Goal: Navigation & Orientation: Understand site structure

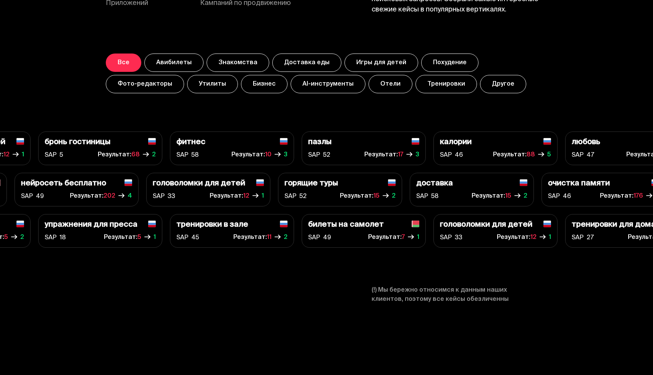
scroll to position [2711, 0]
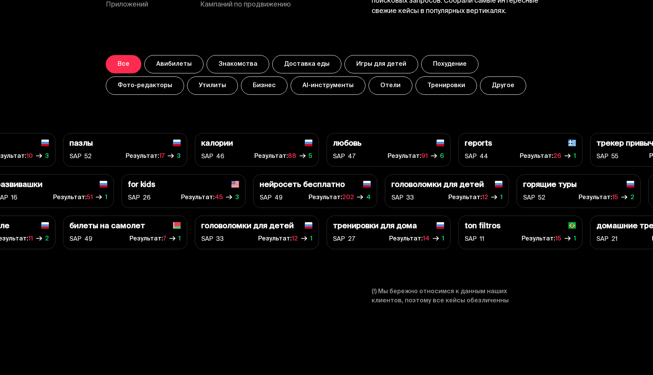
click at [160, 67] on button "Авибилеты" at bounding box center [173, 64] width 59 height 18
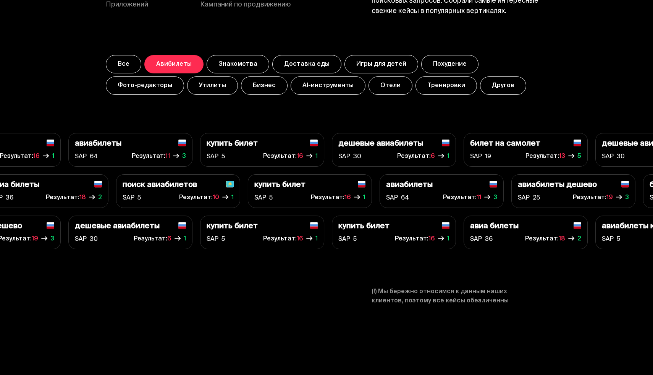
click at [125, 65] on button "Все" at bounding box center [124, 64] width 36 height 18
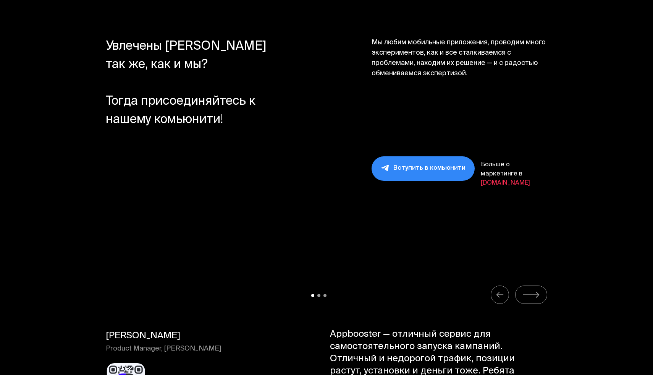
scroll to position [7689, 0]
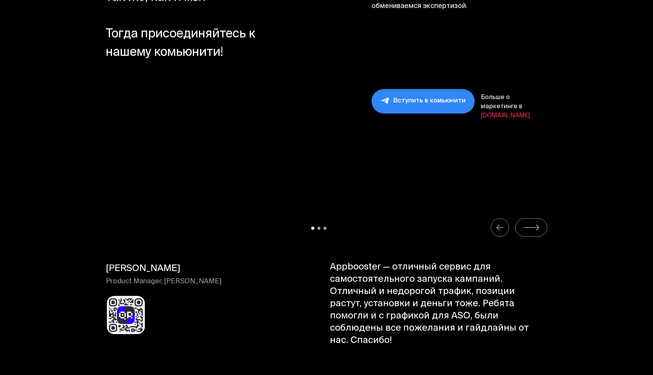
click at [532, 223] on icon "Carousel Navigation" at bounding box center [532, 228] width 18 height 10
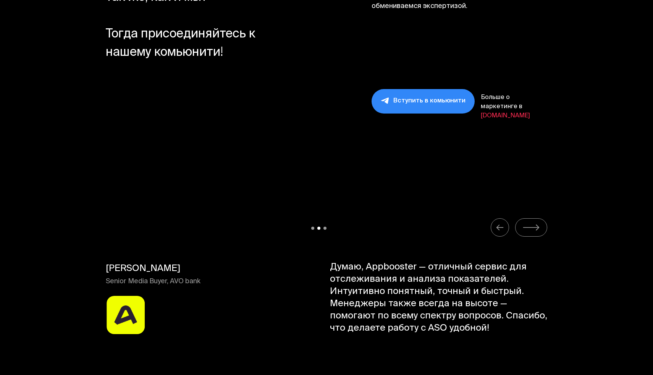
click at [530, 223] on icon "Carousel Navigation" at bounding box center [532, 228] width 18 height 10
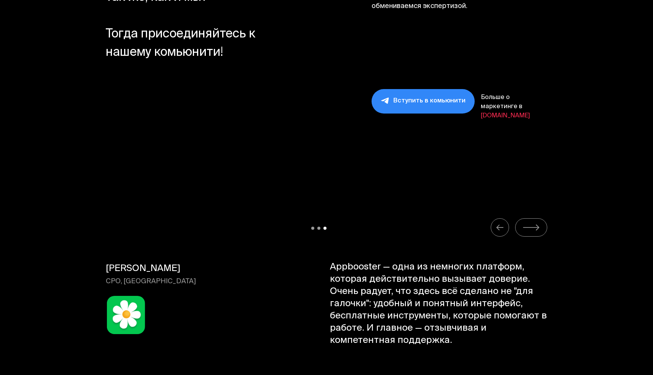
click at [499, 223] on icon "Carousel Navigation" at bounding box center [500, 228] width 8 height 10
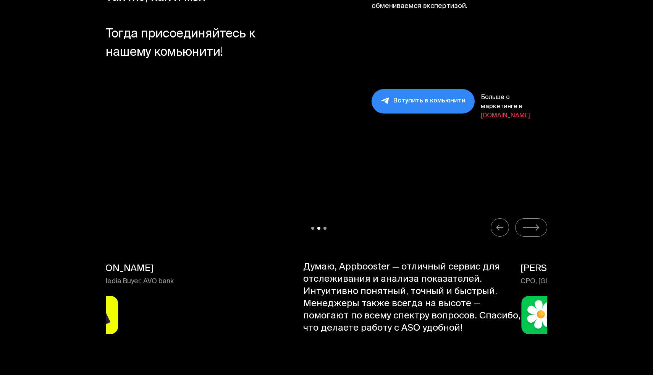
drag, startPoint x: 201, startPoint y: 257, endPoint x: 175, endPoint y: 258, distance: 25.6
click at [175, 277] on p "Senior Media Buyer, AVO bank" at bounding box center [146, 282] width 134 height 10
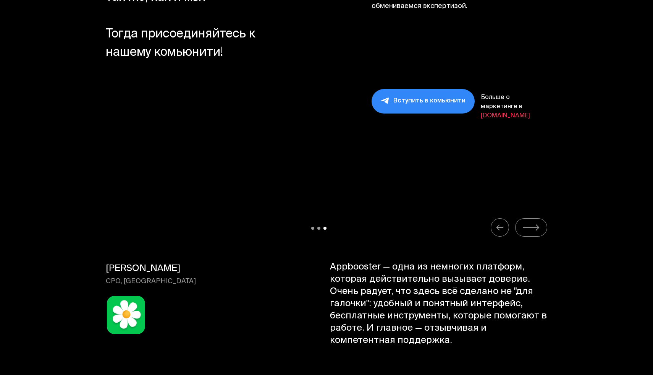
click at [494, 218] on button "Carousel Navigation" at bounding box center [500, 227] width 18 height 18
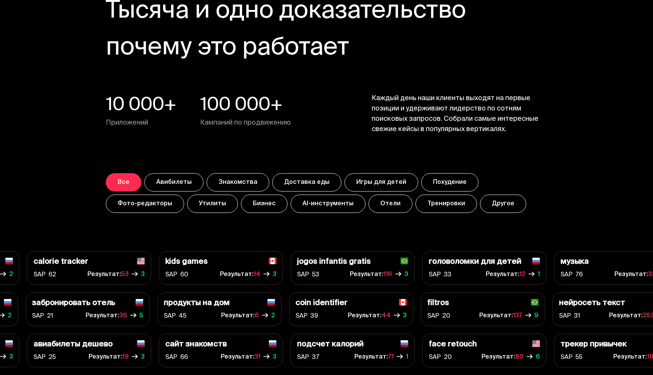
scroll to position [2634, 0]
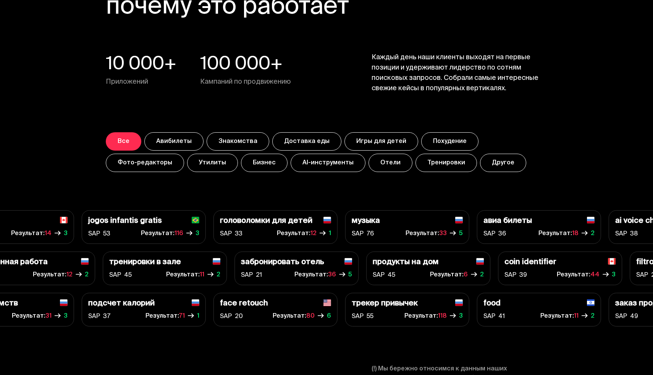
click at [231, 143] on button "Знакомства" at bounding box center [238, 141] width 63 height 18
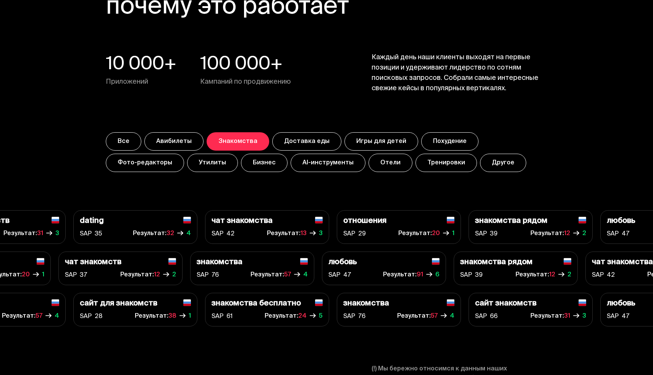
click at [309, 142] on button "Доставка еды" at bounding box center [306, 141] width 69 height 18
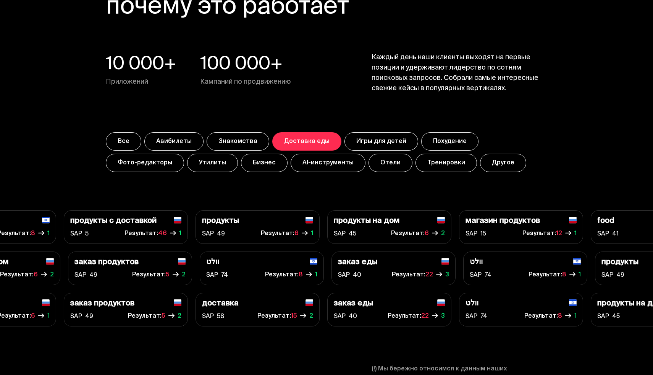
click at [416, 162] on button "Тренировки" at bounding box center [447, 163] width 62 height 18
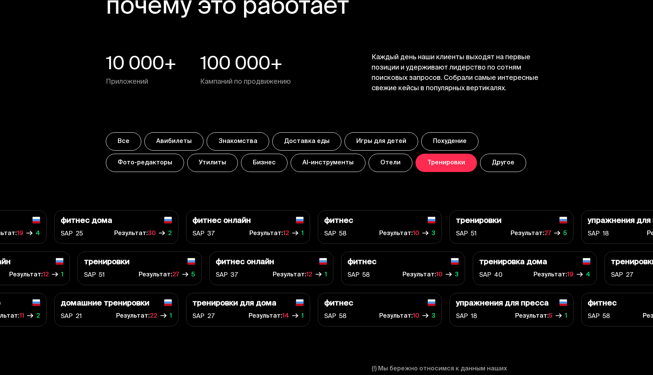
click at [480, 170] on button "Другое" at bounding box center [503, 163] width 46 height 18
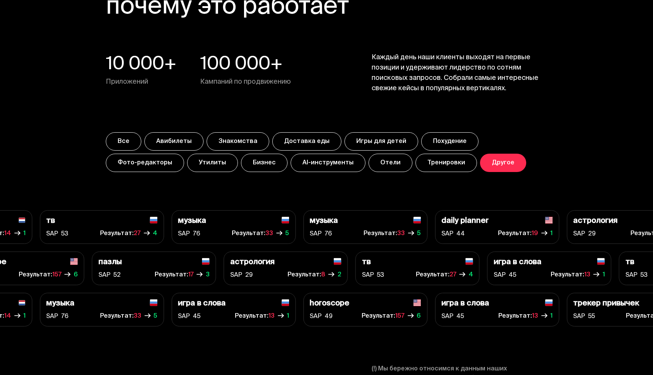
click at [429, 144] on button "Похудение" at bounding box center [449, 141] width 57 height 18
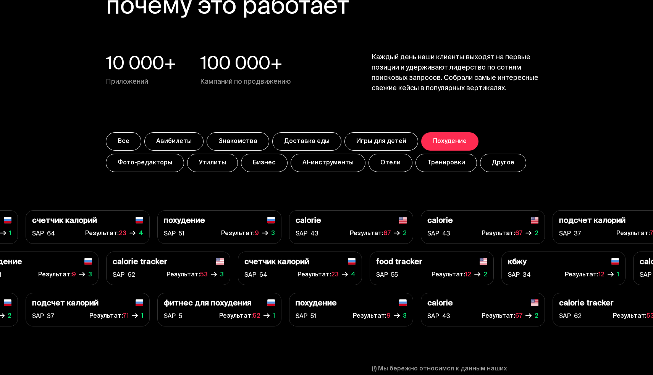
click at [184, 154] on button "Фото-редакторы" at bounding box center [145, 163] width 78 height 18
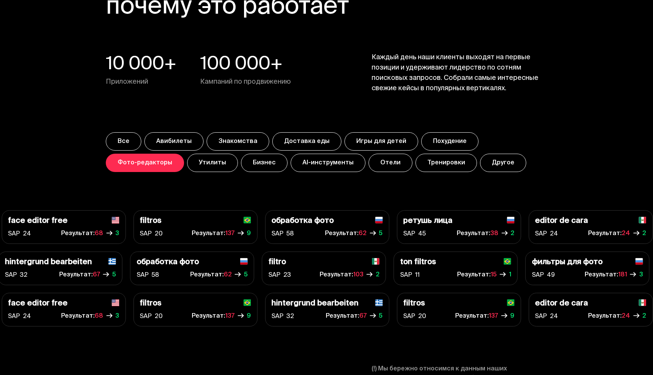
click at [187, 159] on button "Утилиты" at bounding box center [212, 163] width 51 height 18
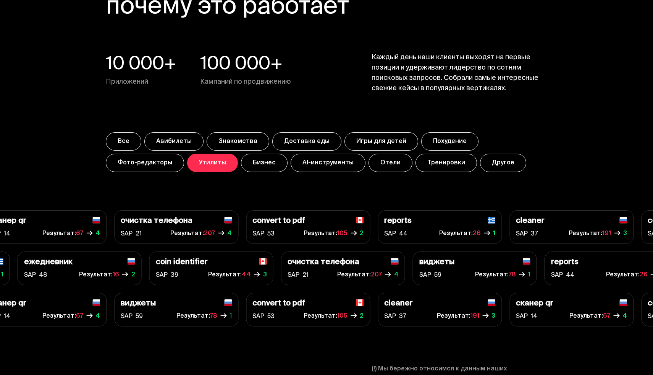
click at [241, 167] on button "Бизнес" at bounding box center [264, 163] width 47 height 18
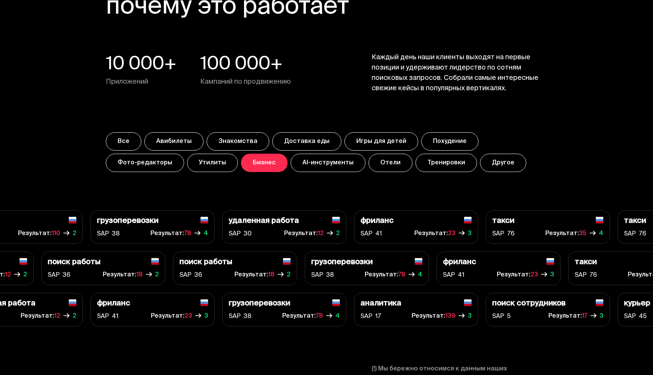
click at [184, 154] on button "Фото-редакторы" at bounding box center [145, 163] width 78 height 18
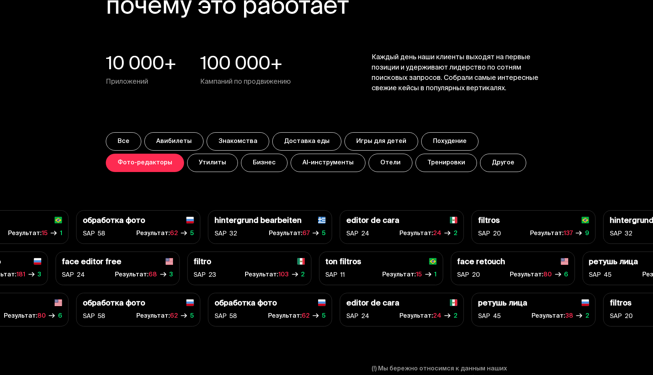
click at [187, 165] on button "Утилиты" at bounding box center [212, 163] width 51 height 18
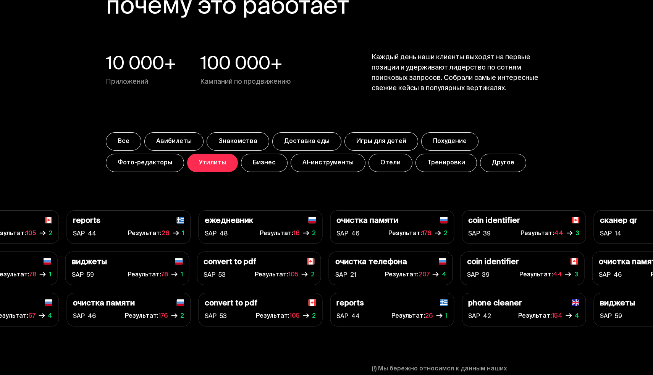
click at [291, 163] on button "AI-инструменты" at bounding box center [328, 163] width 75 height 18
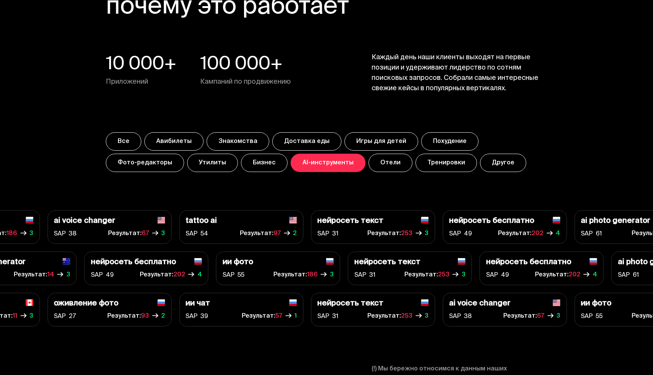
click at [235, 136] on button "Знакомства" at bounding box center [238, 141] width 63 height 18
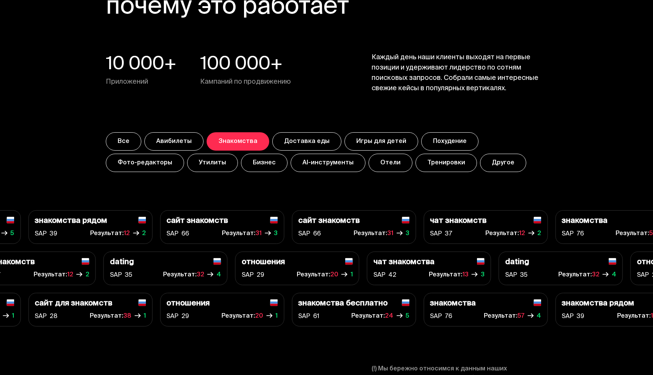
click at [241, 166] on button "Бизнес" at bounding box center [264, 163] width 47 height 18
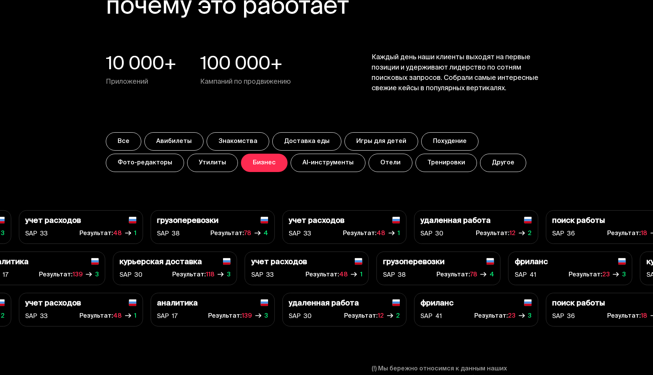
click at [291, 172] on button "AI-инструменты" at bounding box center [328, 163] width 75 height 18
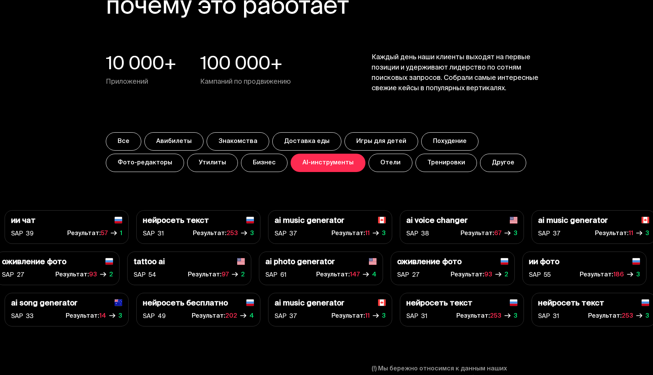
click at [166, 149] on button "Авибилеты" at bounding box center [173, 141] width 59 height 18
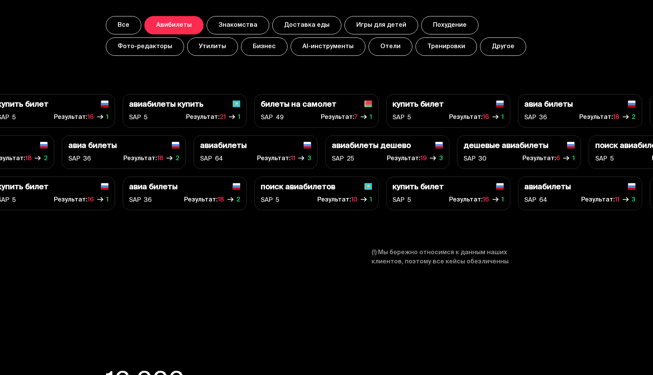
scroll to position [2896, 0]
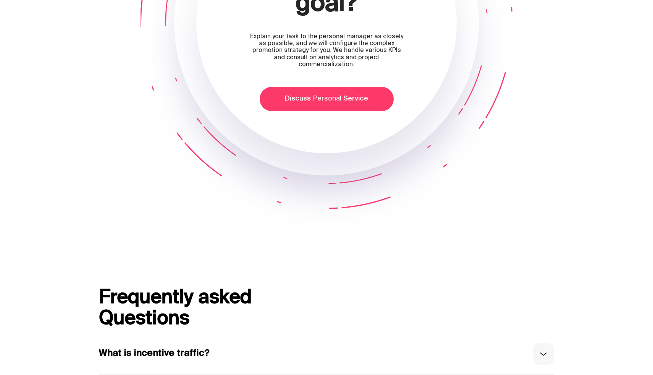
scroll to position [3913, 0]
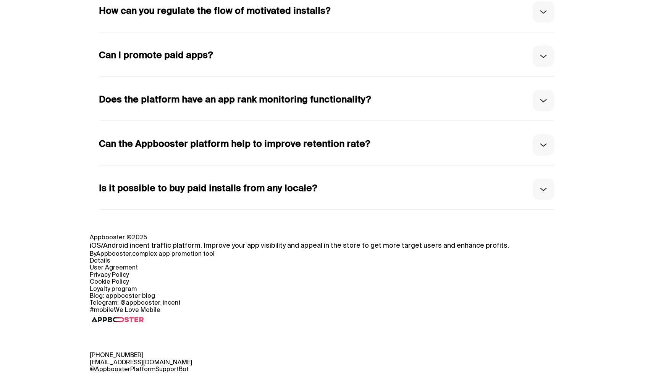
drag, startPoint x: 169, startPoint y: 311, endPoint x: 82, endPoint y: 311, distance: 87.5
click at [82, 311] on footer "Appbooster © 2025 iOS/Android incent traffic platform. Improve your app visibil…" at bounding box center [326, 303] width 653 height 139
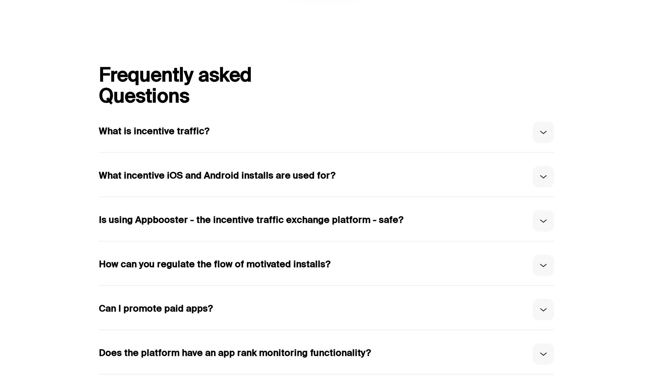
scroll to position [3913, 0]
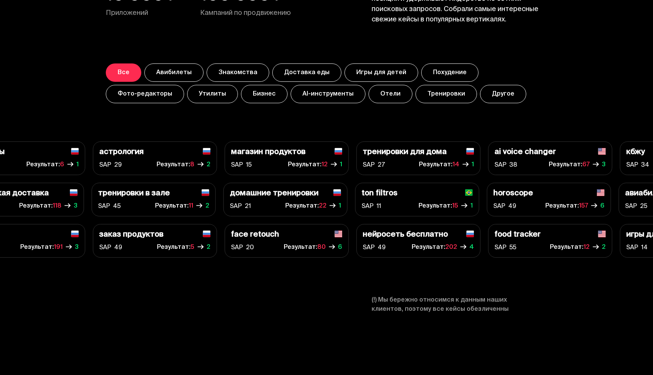
scroll to position [2702, 0]
